Goal: Transaction & Acquisition: Register for event/course

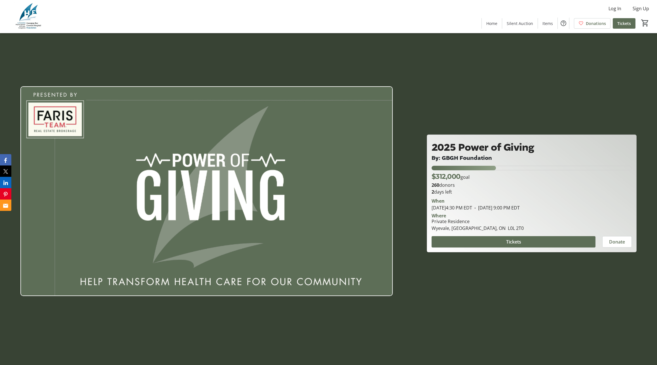
click at [258, 63] on div at bounding box center [328, 182] width 657 height 365
click at [517, 239] on span "Tickets" at bounding box center [514, 241] width 15 height 7
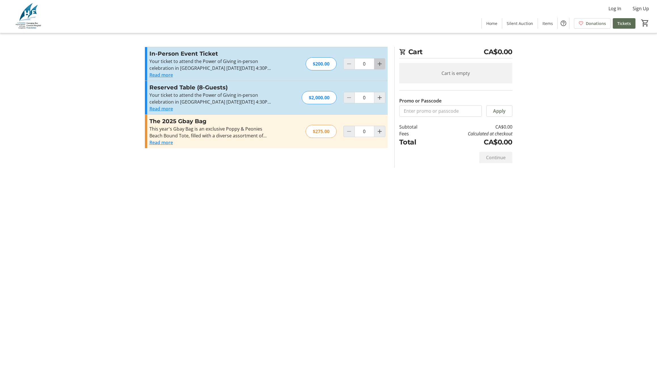
drag, startPoint x: 381, startPoint y: 61, endPoint x: 382, endPoint y: 66, distance: 4.7
click at [382, 66] on mat-icon "Increment by one" at bounding box center [380, 63] width 7 height 7
click at [381, 66] on mat-icon "Increment by one" at bounding box center [380, 63] width 7 height 7
type input "2"
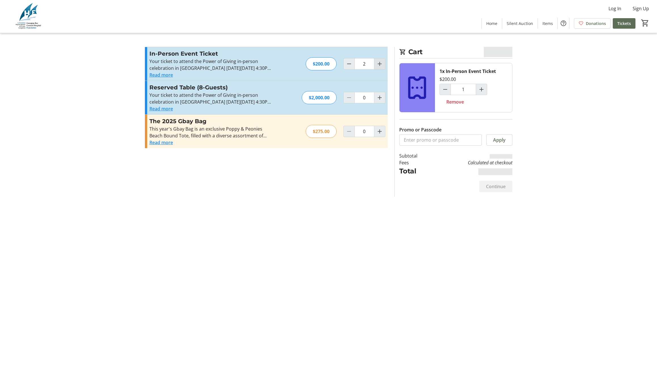
type input "2"
click at [644, 23] on mat-icon "2" at bounding box center [642, 23] width 9 height 9
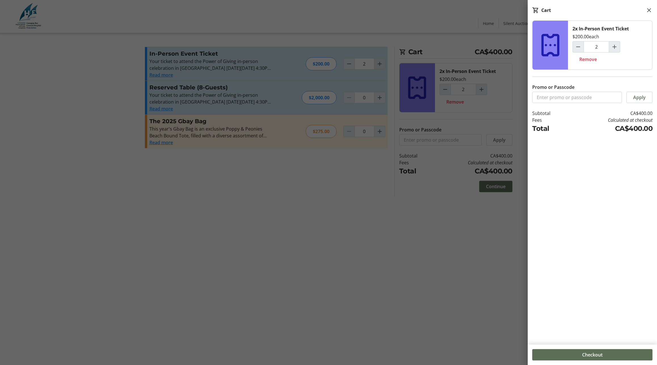
click at [270, 181] on div at bounding box center [328, 182] width 657 height 365
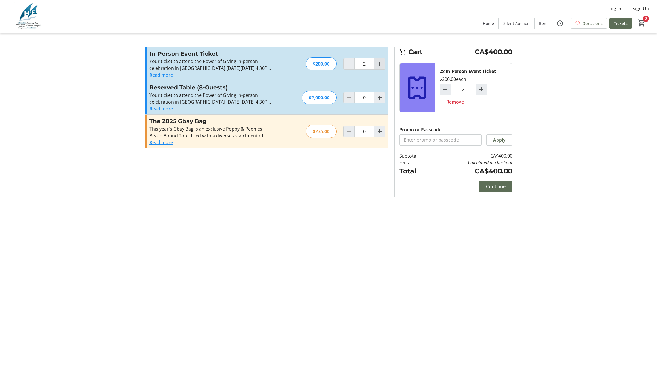
click at [165, 75] on button "Read more" at bounding box center [162, 75] width 24 height 7
